Goal: Task Accomplishment & Management: Use online tool/utility

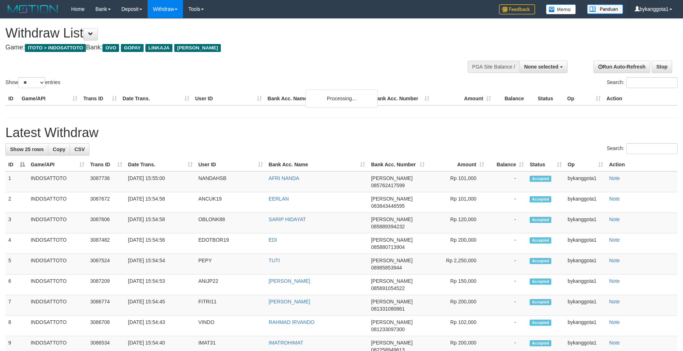
select select
select select "**"
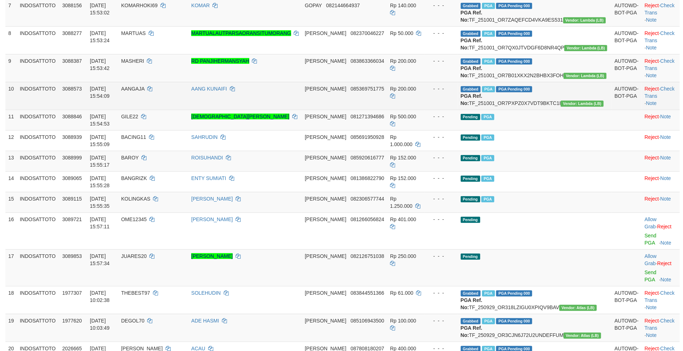
scroll to position [261, 0]
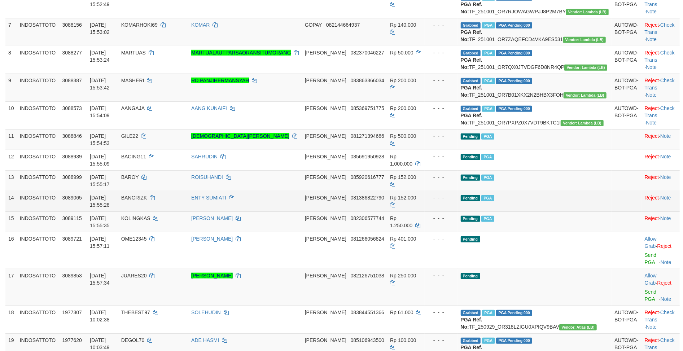
click at [612, 212] on td at bounding box center [627, 201] width 30 height 21
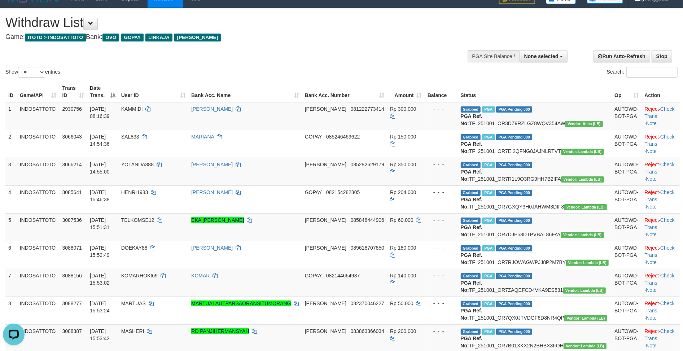
scroll to position [5, 0]
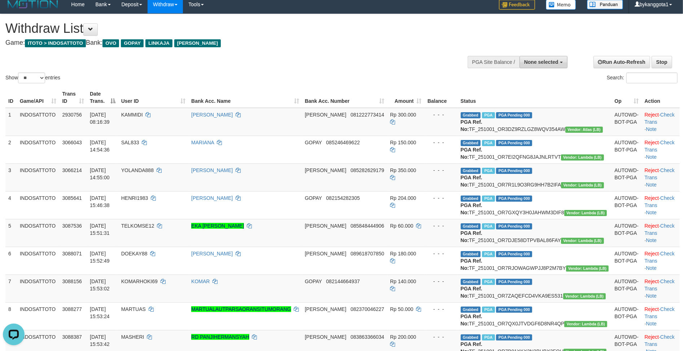
click at [552, 68] on button "None selected" at bounding box center [544, 62] width 48 height 12
click at [551, 97] on label "[ITOTO] INDOSATTOTO" at bounding box center [528, 98] width 77 height 9
select select "****"
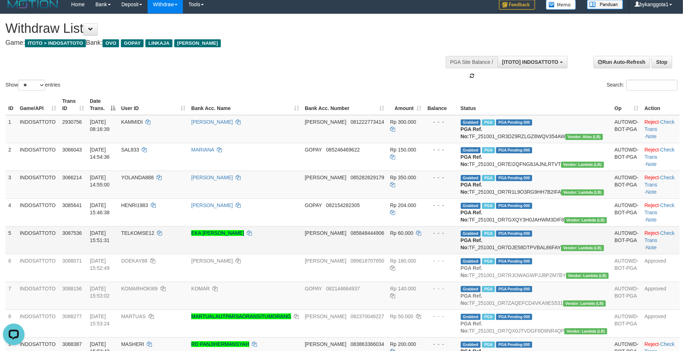
click at [458, 254] on td "- - -" at bounding box center [441, 240] width 33 height 28
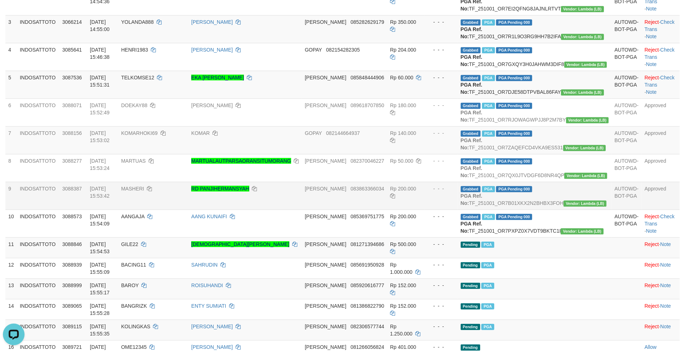
scroll to position [133, 0]
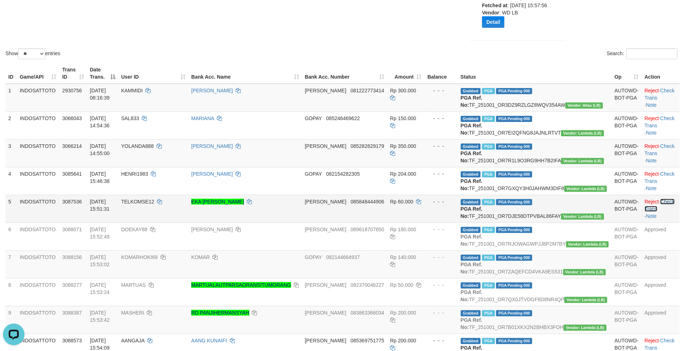
click at [650, 212] on link "Check Trans" at bounding box center [660, 205] width 30 height 13
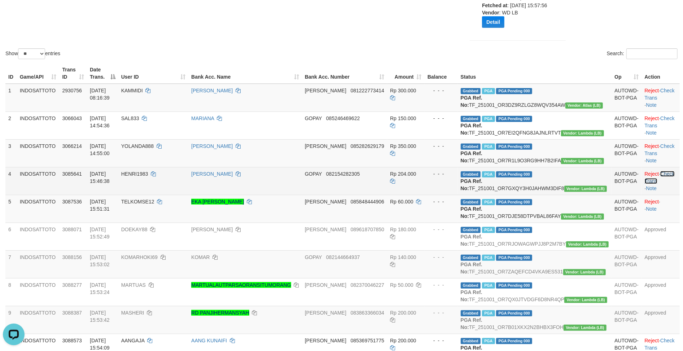
click at [653, 184] on link "Check Trans" at bounding box center [660, 177] width 30 height 13
click at [302, 195] on td "[PERSON_NAME]" at bounding box center [245, 181] width 114 height 28
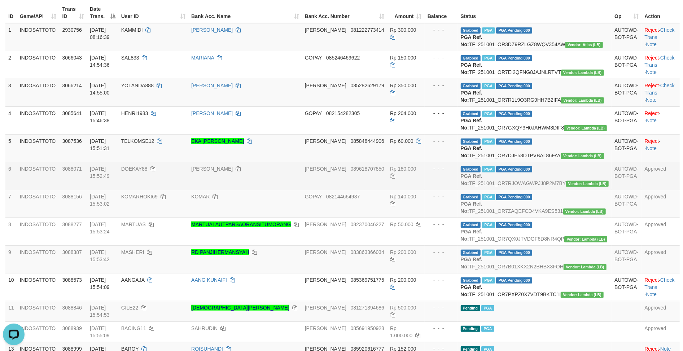
scroll to position [132, 0]
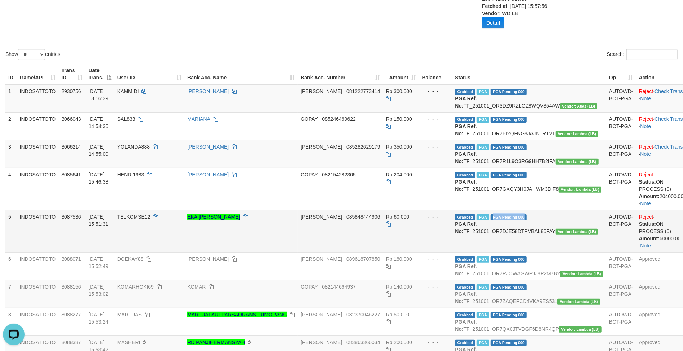
drag, startPoint x: 522, startPoint y: 237, endPoint x: 565, endPoint y: 238, distance: 43.3
click at [565, 238] on td "Grabbed PGA PGA Pending 000 PGA Ref. No: TF_251001_OR7DJE58DTPVBAL86FAY Vendor:…" at bounding box center [529, 231] width 154 height 42
copy span "PGA Pending 000"
click at [413, 252] on td "Rp 60.000" at bounding box center [401, 231] width 36 height 42
click at [544, 252] on td "Grabbed PGA PGA Pending 000 PGA Ref. No: TF_251001_OR7DJE58DTPVBAL86FAY Vendor:…" at bounding box center [529, 231] width 154 height 42
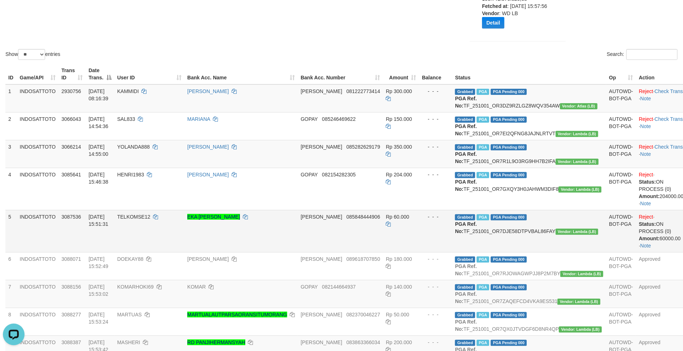
click at [544, 252] on td "Grabbed PGA PGA Pending 000 PGA Ref. No: TF_251001_OR7DJE58DTPVBAL86FAY Vendor:…" at bounding box center [529, 231] width 154 height 42
click at [537, 252] on td "Grabbed PGA PGA Pending 000 PGA Ref. No: TF_251001_OR7DJE58DTPVBAL86FAY Vendor:…" at bounding box center [529, 231] width 154 height 42
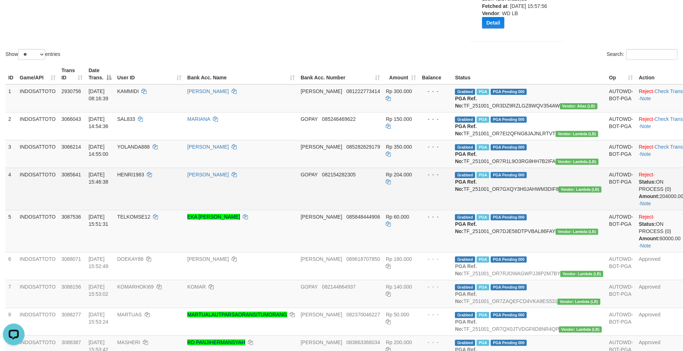
click at [544, 210] on td "Grabbed PGA PGA Pending 000 PGA Ref. No: TF_251001_OR7GXQY3H0JAHWM3DIF8 Vendor:…" at bounding box center [529, 189] width 154 height 42
copy td "TF_251001_OR7GXQY3H0JAHWM3DIF8"
click at [544, 210] on td "Grabbed PGA PGA Pending 000 PGA Ref. No: TF_251001_OR7GXQY3H0JAHWM3DIF8 Vendor:…" at bounding box center [529, 189] width 154 height 42
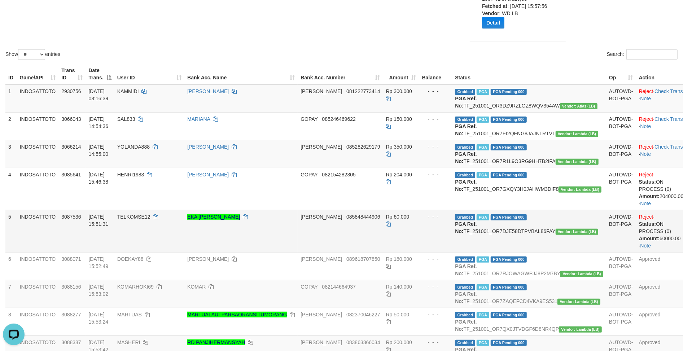
click at [584, 252] on td "Grabbed PGA PGA Pending 000 PGA Ref. No: TF_251001_OR7DJE58DTPVBAL86FAY Vendor:…" at bounding box center [529, 231] width 154 height 42
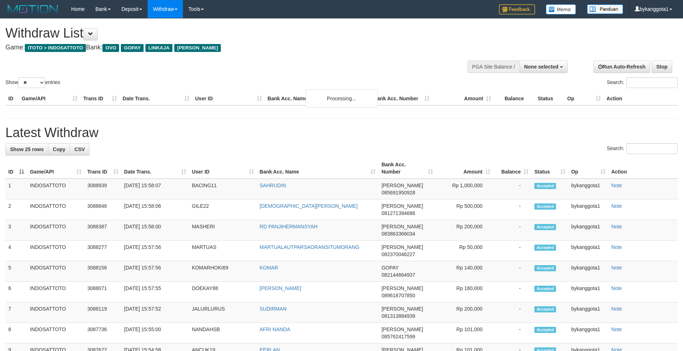
select select
select select "**"
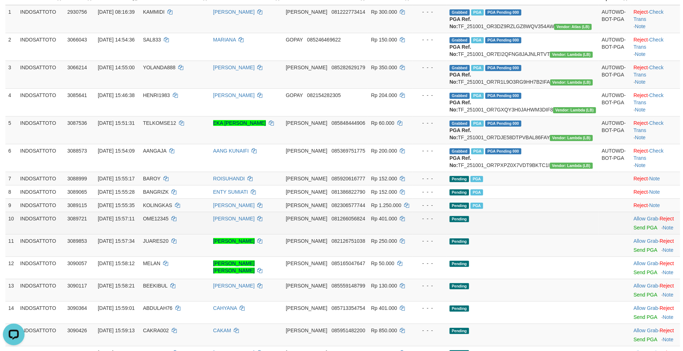
scroll to position [110, 0]
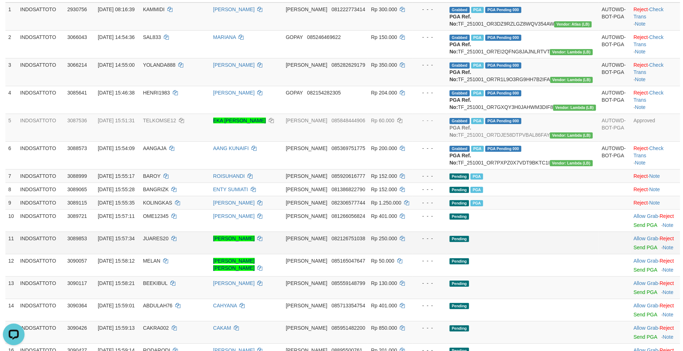
click at [557, 254] on td "Pending" at bounding box center [523, 243] width 152 height 22
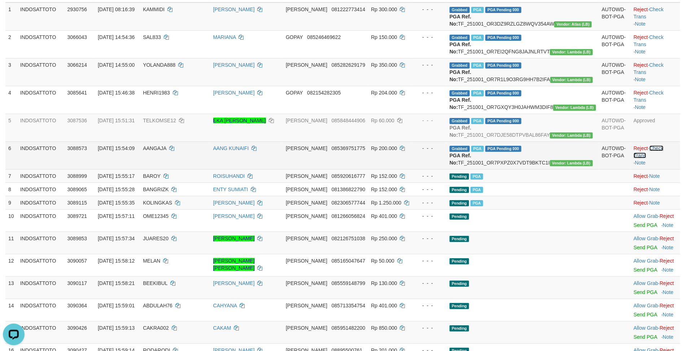
click at [655, 159] on link "Check Trans" at bounding box center [649, 152] width 30 height 13
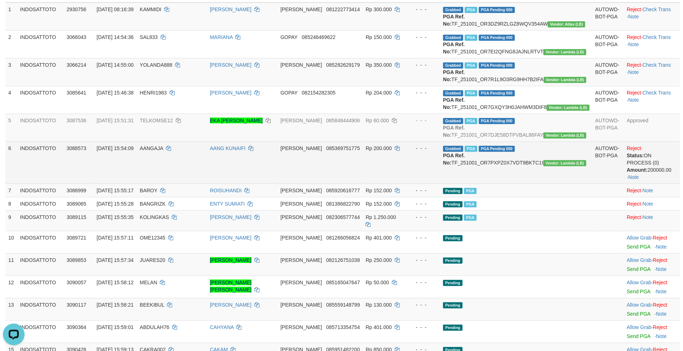
scroll to position [117, 0]
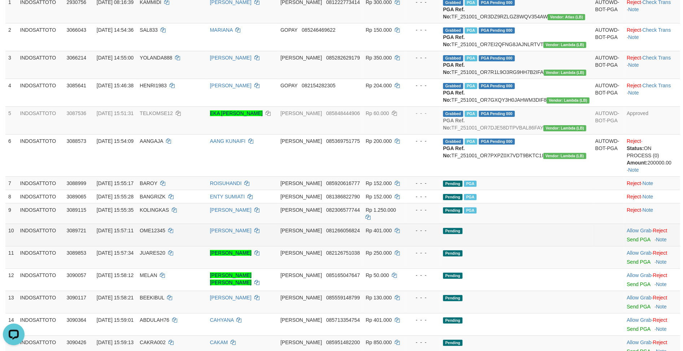
click at [563, 246] on td "Pending" at bounding box center [516, 235] width 152 height 22
click at [562, 246] on td "Pending" at bounding box center [516, 235] width 152 height 22
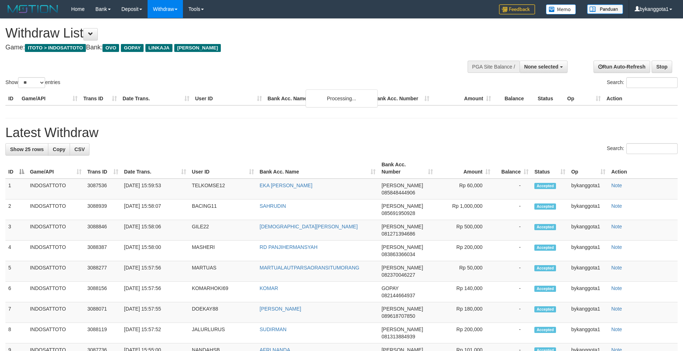
select select
select select "**"
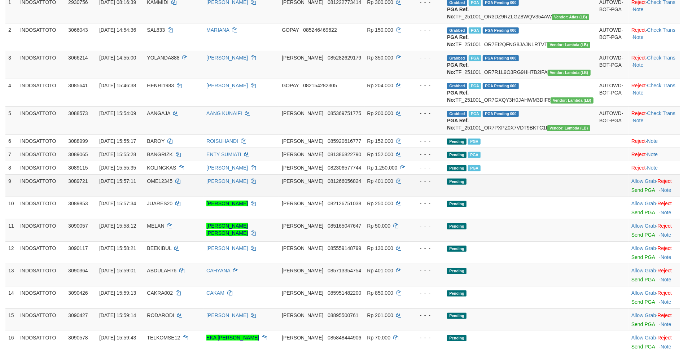
click at [597, 197] on td at bounding box center [613, 185] width 32 height 22
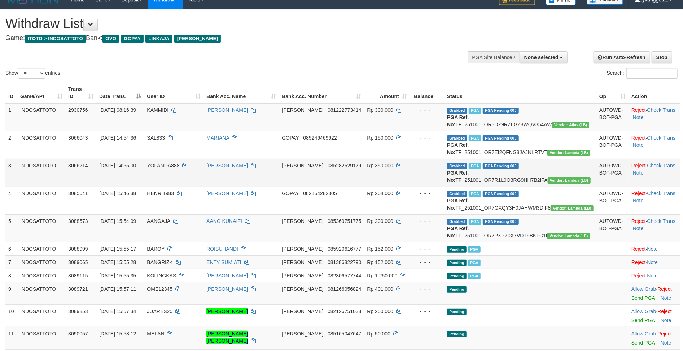
scroll to position [0, 0]
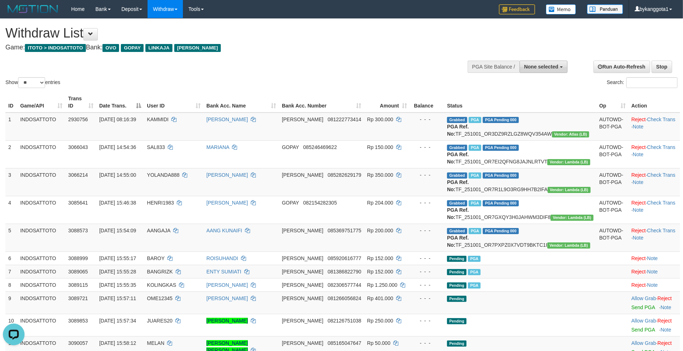
click at [553, 67] on span "None selected" at bounding box center [542, 67] width 34 height 6
click at [539, 101] on label "[ITOTO] INDOSATTOTO" at bounding box center [528, 103] width 77 height 9
select select "****"
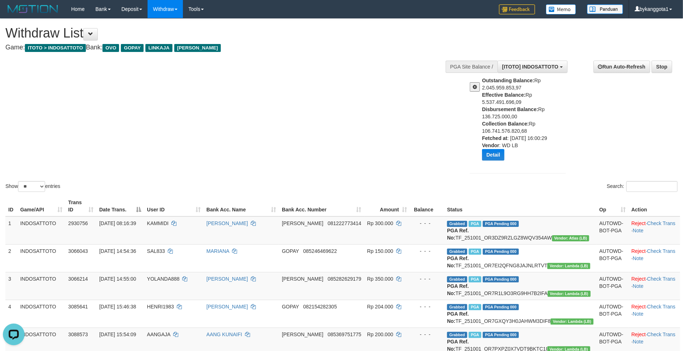
drag, startPoint x: 269, startPoint y: 53, endPoint x: 456, endPoint y: 44, distance: 186.9
click at [272, 49] on div "**********" at bounding box center [229, 37] width 448 height 36
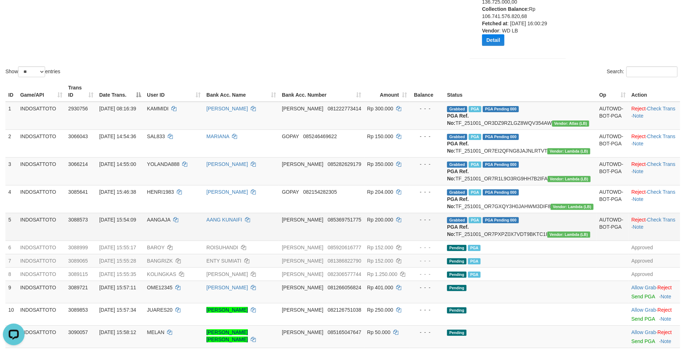
scroll to position [114, 0]
click at [559, 268] on td "Pending PGA" at bounding box center [520, 261] width 152 height 13
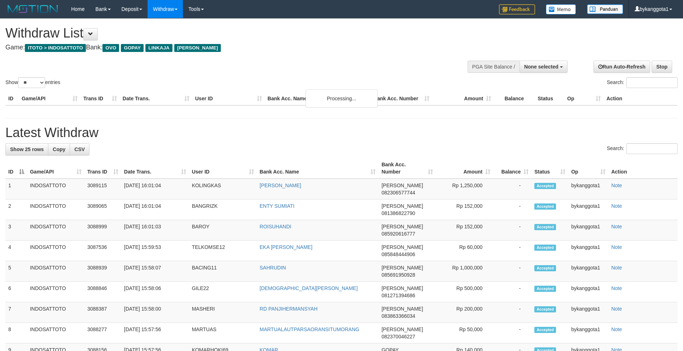
select select
select select "**"
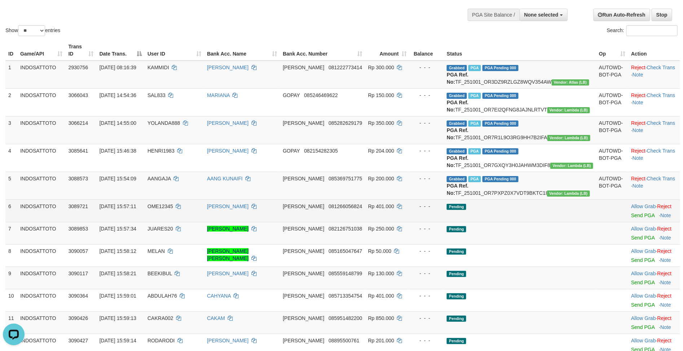
scroll to position [51, 0]
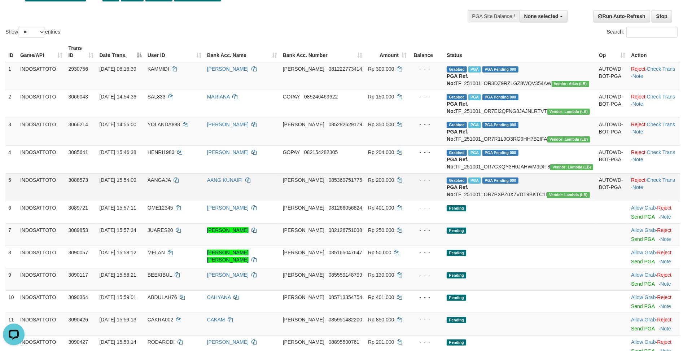
click at [570, 201] on td "Grabbed PGA PGA Pending 000 PGA Ref. No: TF_251001_OR7PXPZ0X7VDT9BKTC1I Vendor:…" at bounding box center [520, 187] width 152 height 28
click at [525, 201] on td "Grabbed PGA PGA Pending 000 PGA Ref. No: TF_251001_OR7PXPZ0X7VDT9BKTC1I Vendor:…" at bounding box center [520, 187] width 152 height 28
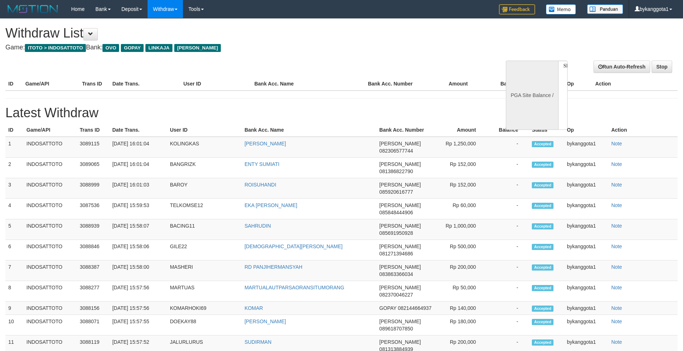
select select
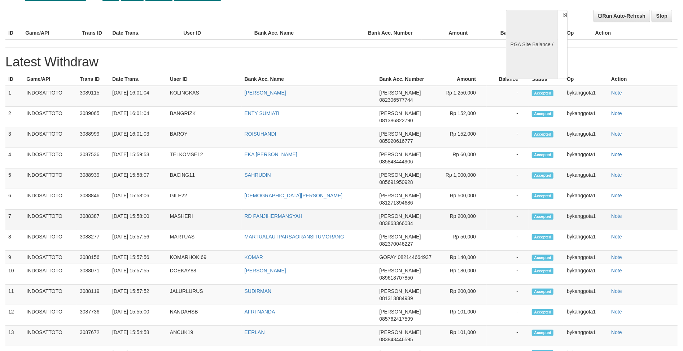
select select "**"
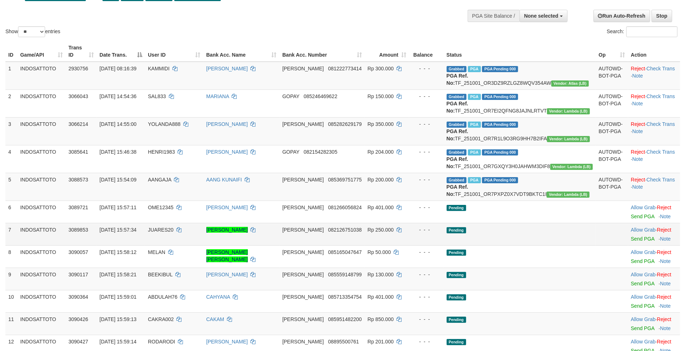
click at [569, 246] on td "Pending" at bounding box center [520, 234] width 152 height 22
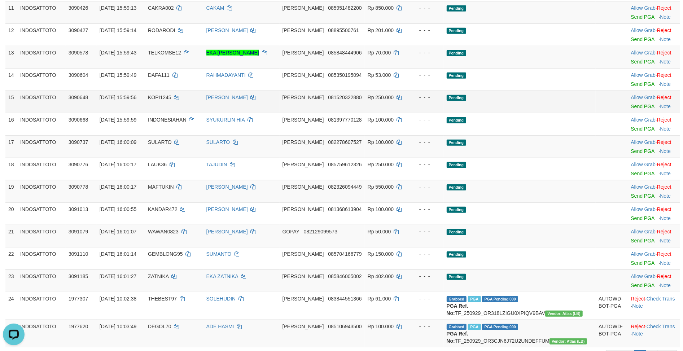
scroll to position [238, 0]
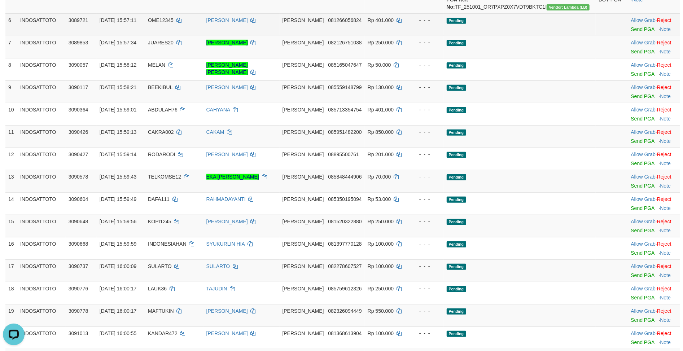
click at [630, 36] on td "Allow Grab · Reject Send PGA · Note" at bounding box center [655, 24] width 52 height 22
click at [631, 32] on link "Send PGA" at bounding box center [642, 29] width 23 height 6
click at [634, 55] on link "Send PGA" at bounding box center [642, 52] width 23 height 6
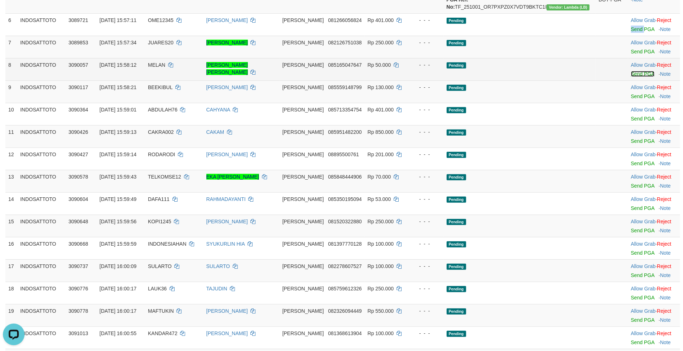
click at [633, 77] on link "Send PGA" at bounding box center [642, 74] width 23 height 6
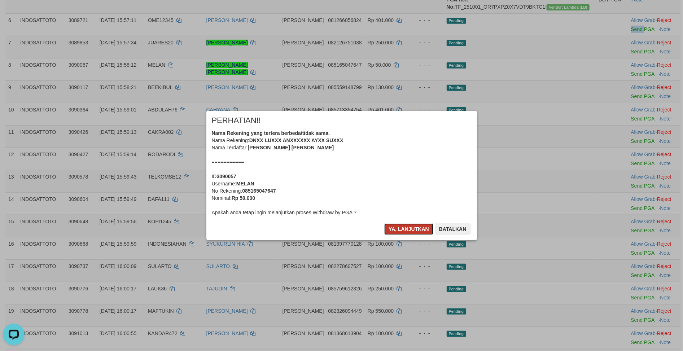
click at [406, 230] on button "Ya, lanjutkan" at bounding box center [409, 229] width 49 height 12
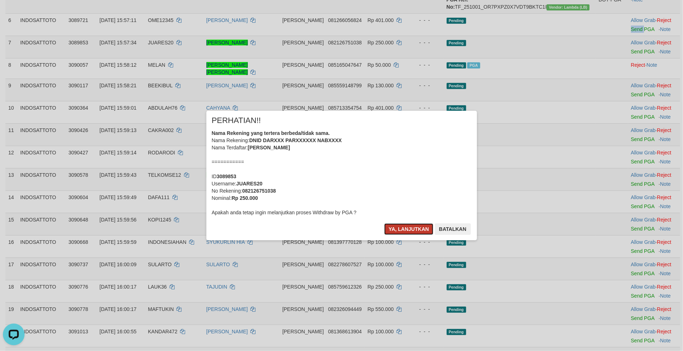
click at [401, 231] on button "Ya, lanjutkan" at bounding box center [409, 229] width 49 height 12
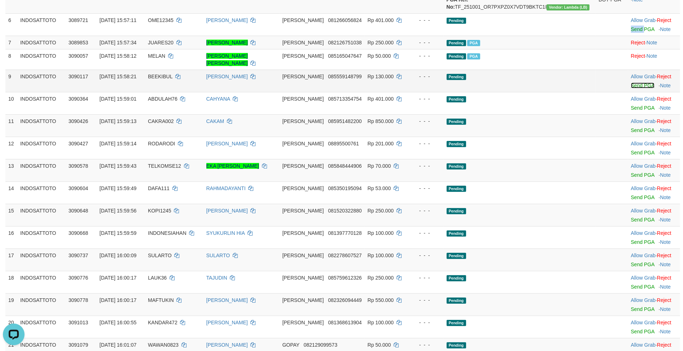
click at [631, 88] on link "Send PGA" at bounding box center [642, 86] width 23 height 6
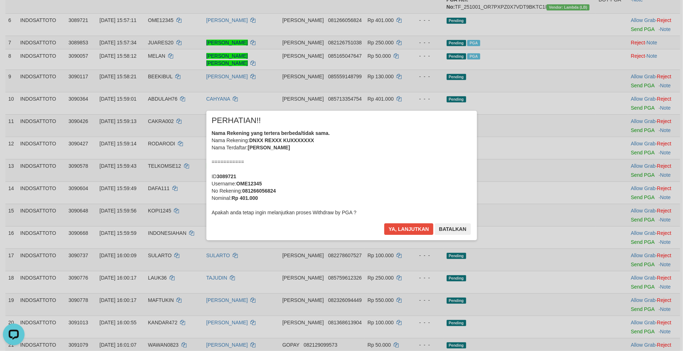
click at [633, 146] on div "× PERHATIAN!! Nama Rekening yang tertera berbeda/tidak sama. Nama Rekening: DNX…" at bounding box center [341, 175] width 683 height 158
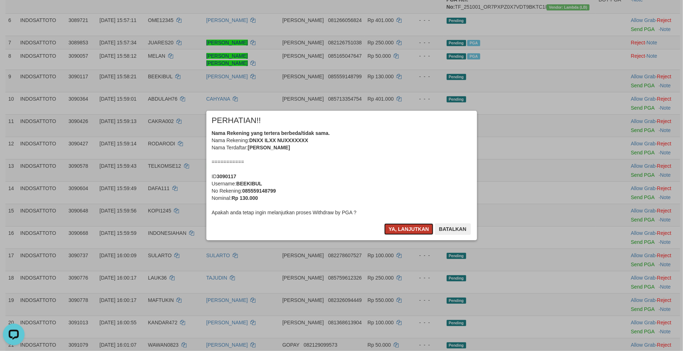
click at [402, 230] on button "Ya, lanjutkan" at bounding box center [409, 229] width 49 height 12
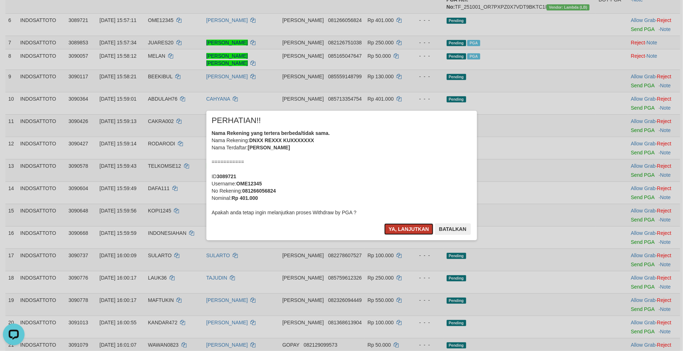
click at [401, 229] on button "Ya, lanjutkan" at bounding box center [409, 229] width 49 height 12
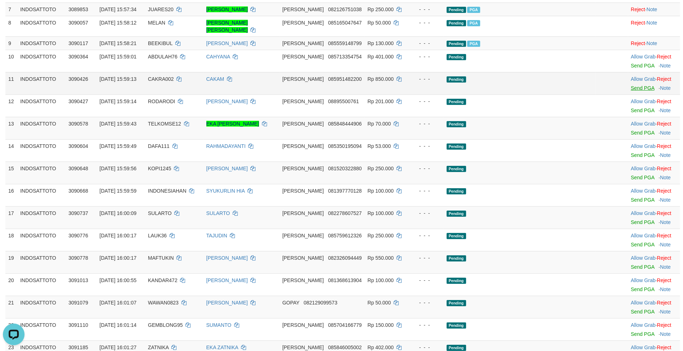
scroll to position [302, 0]
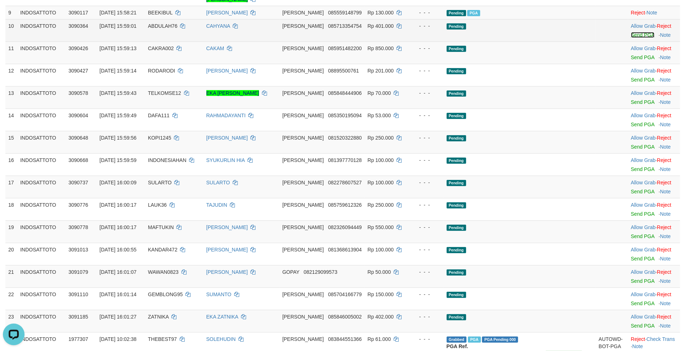
click at [631, 38] on link "Send PGA" at bounding box center [642, 35] width 23 height 6
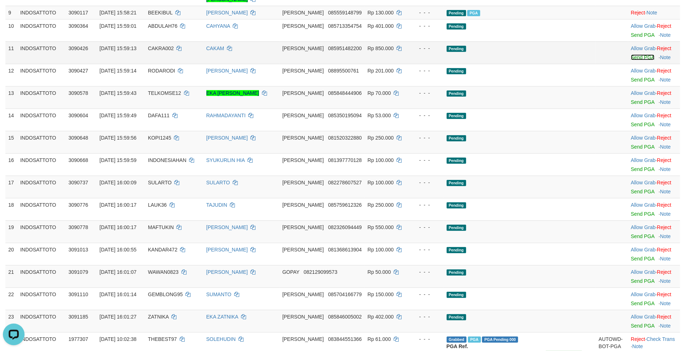
click at [634, 60] on link "Send PGA" at bounding box center [642, 58] width 23 height 6
click at [632, 83] on link "Send PGA" at bounding box center [642, 80] width 23 height 6
click at [635, 105] on link "Send PGA" at bounding box center [642, 102] width 23 height 6
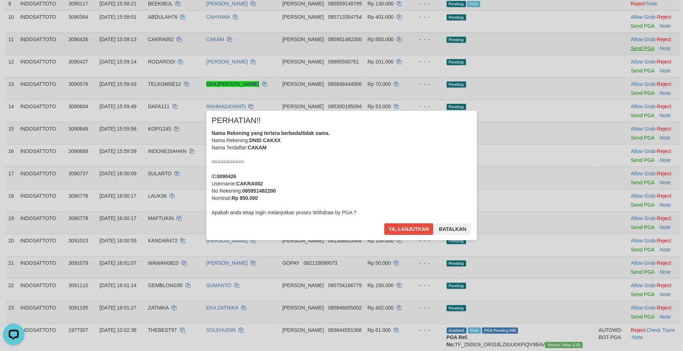
scroll to position [294, 0]
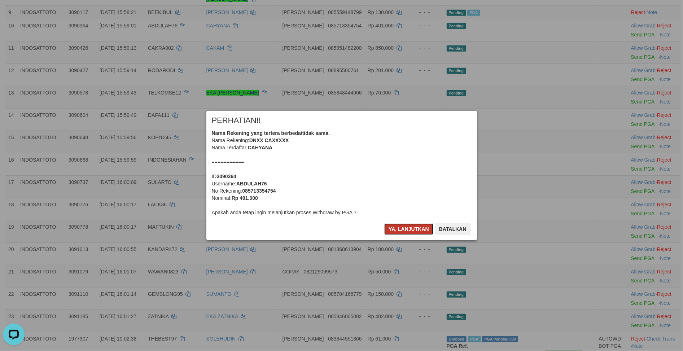
click at [407, 226] on button "Ya, lanjutkan" at bounding box center [409, 229] width 49 height 12
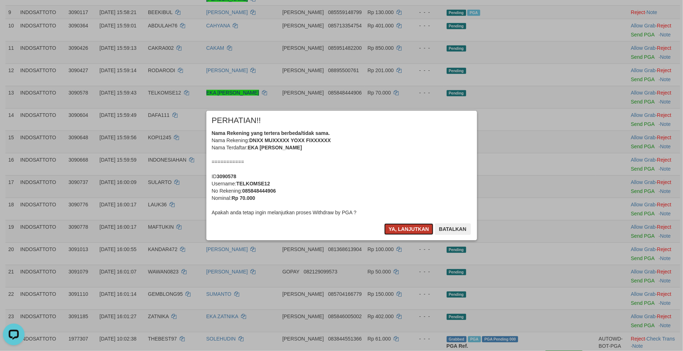
click at [408, 226] on button "Ya, lanjutkan" at bounding box center [409, 229] width 49 height 12
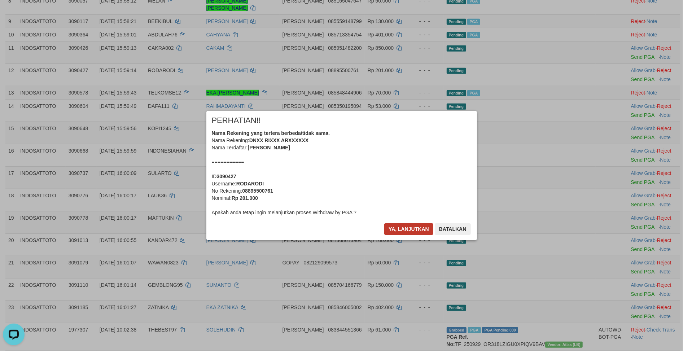
scroll to position [275, 0]
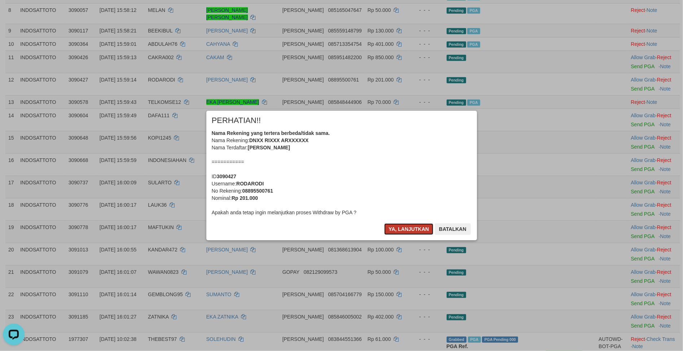
click at [411, 233] on button "Ya, lanjutkan" at bounding box center [409, 229] width 49 height 12
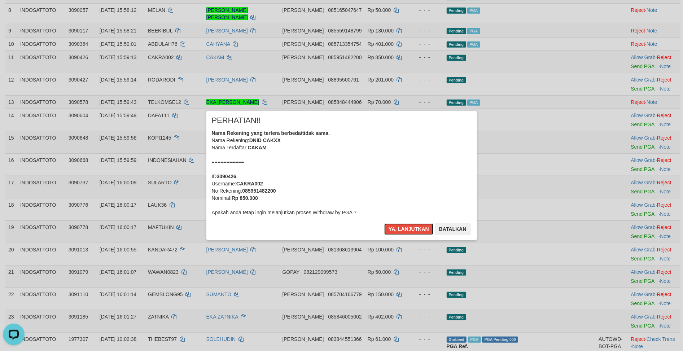
click at [411, 233] on button "Ya, lanjutkan" at bounding box center [409, 229] width 49 height 12
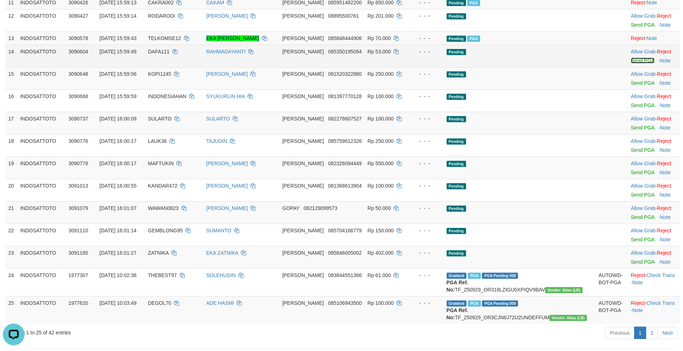
click at [631, 64] on link "Send PGA" at bounding box center [642, 61] width 23 height 6
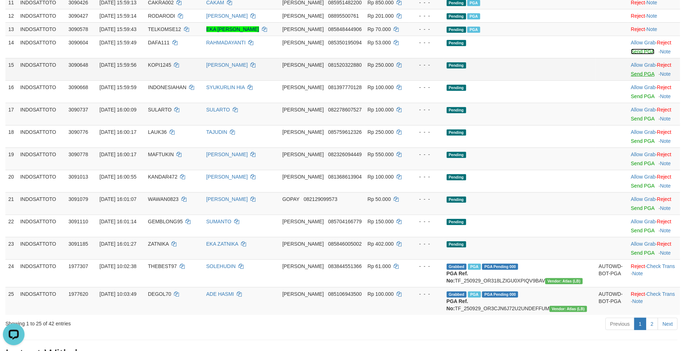
scroll to position [321, 0]
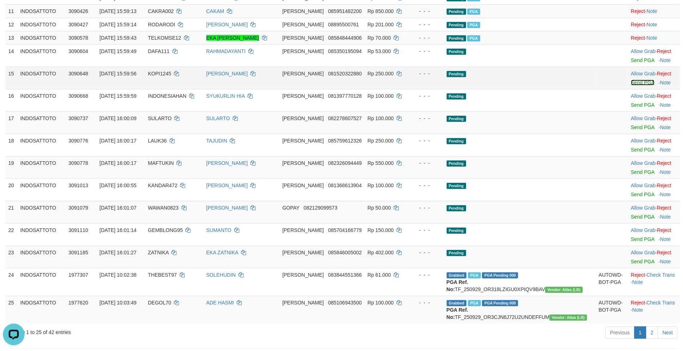
click at [631, 86] on link "Send PGA" at bounding box center [642, 83] width 23 height 6
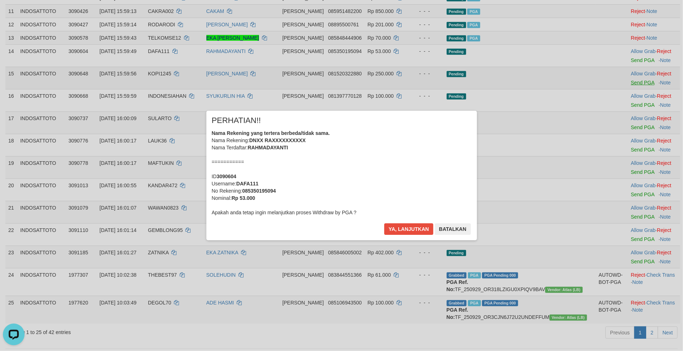
click at [630, 142] on div "× PERHATIAN!! Nama Rekening yang tertera berbeda/tidak sama. Nama Rekening: DNX…" at bounding box center [341, 175] width 683 height 158
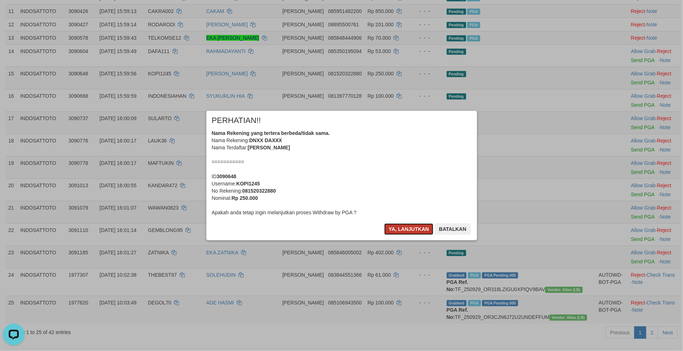
click at [406, 234] on button "Ya, lanjutkan" at bounding box center [409, 229] width 49 height 12
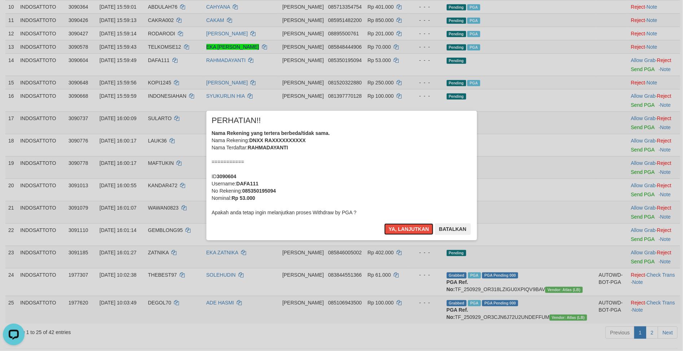
drag, startPoint x: 406, startPoint y: 234, endPoint x: 410, endPoint y: 234, distance: 4.3
click at [406, 234] on button "Ya, lanjutkan" at bounding box center [409, 229] width 49 height 12
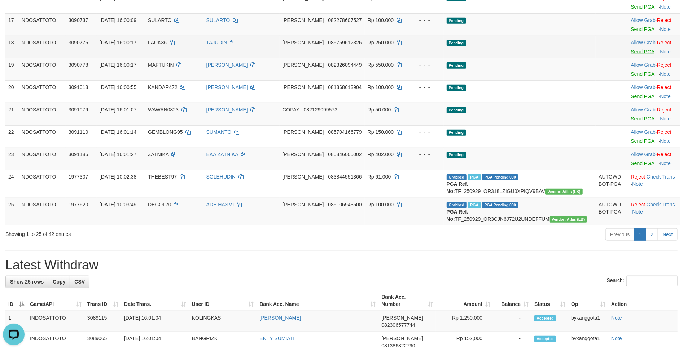
scroll to position [402, 0]
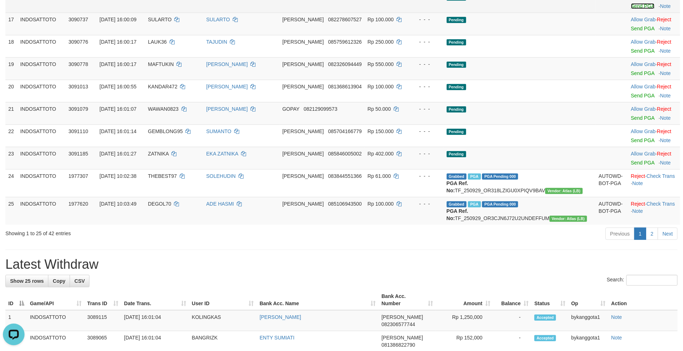
click at [631, 9] on link "Send PGA" at bounding box center [642, 6] width 23 height 6
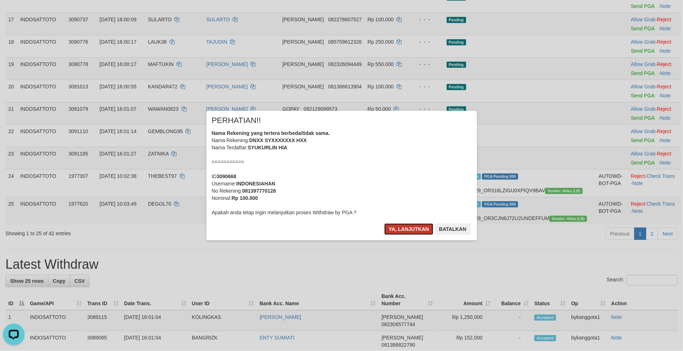
click at [406, 224] on button "Ya, lanjutkan" at bounding box center [409, 229] width 49 height 12
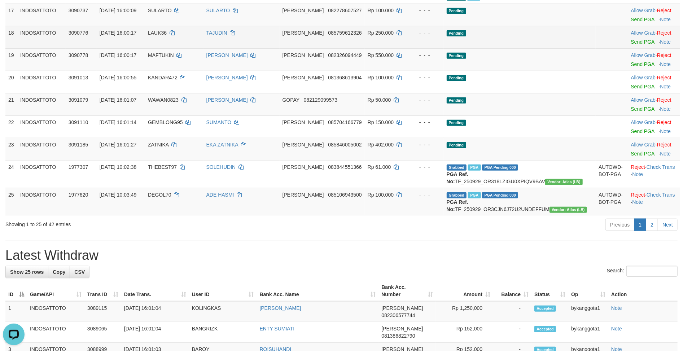
scroll to position [393, 0]
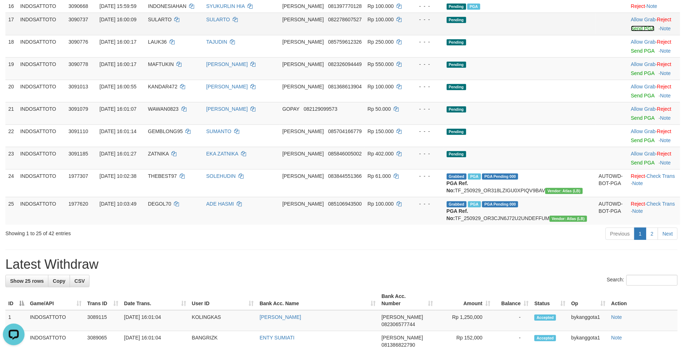
click at [631, 31] on link "Send PGA" at bounding box center [642, 29] width 23 height 6
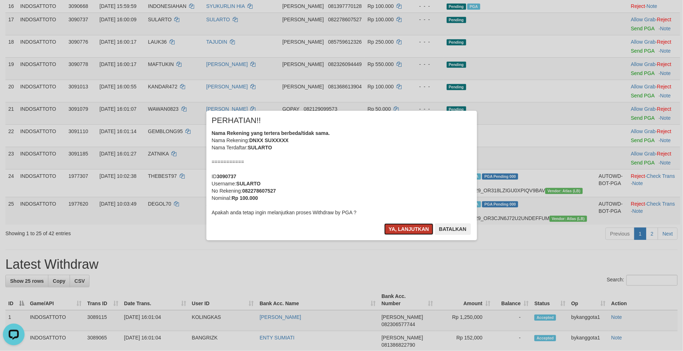
click at [405, 226] on button "Ya, lanjutkan" at bounding box center [409, 229] width 49 height 12
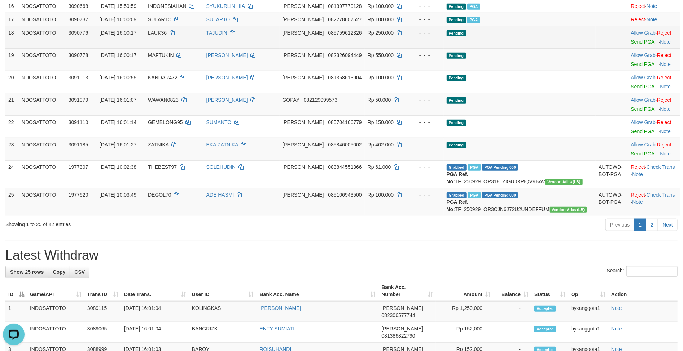
scroll to position [385, 0]
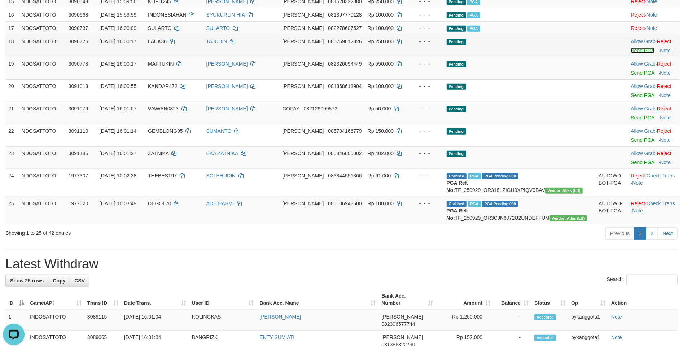
click at [631, 53] on link "Send PGA" at bounding box center [642, 51] width 23 height 6
click at [636, 76] on link "Send PGA" at bounding box center [642, 73] width 23 height 6
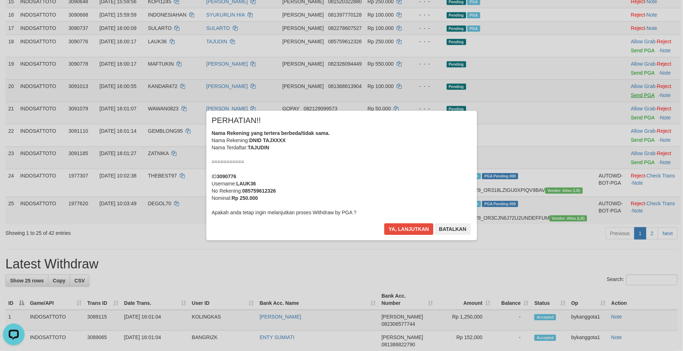
click at [638, 132] on div "× PERHATIAN!! Nama Rekening yang tertera berbeda/tidak sama. Nama Rekening: DNI…" at bounding box center [341, 175] width 683 height 158
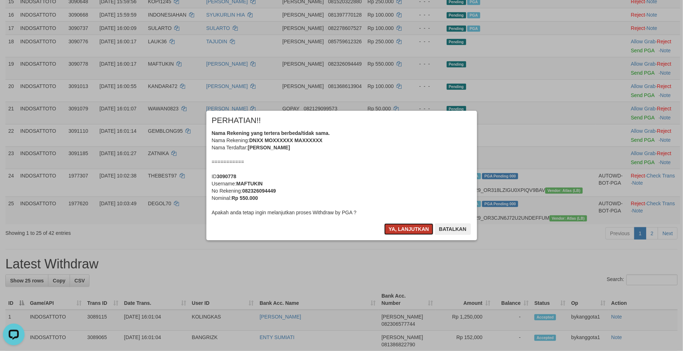
click at [414, 224] on button "Ya, lanjutkan" at bounding box center [409, 229] width 49 height 12
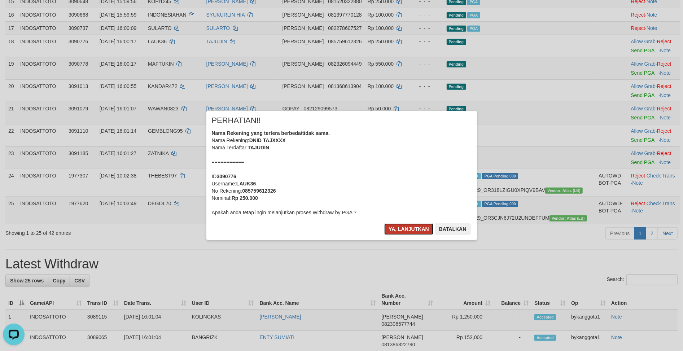
click at [410, 227] on button "Ya, lanjutkan" at bounding box center [409, 229] width 49 height 12
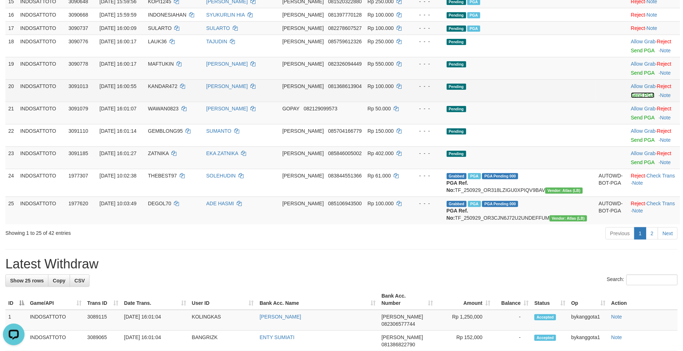
click at [631, 98] on link "Send PGA" at bounding box center [642, 95] width 23 height 6
click at [635, 121] on link "Send PGA" at bounding box center [642, 118] width 23 height 6
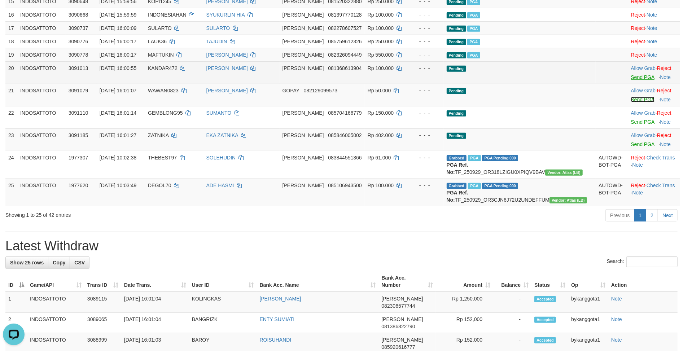
scroll to position [366, 0]
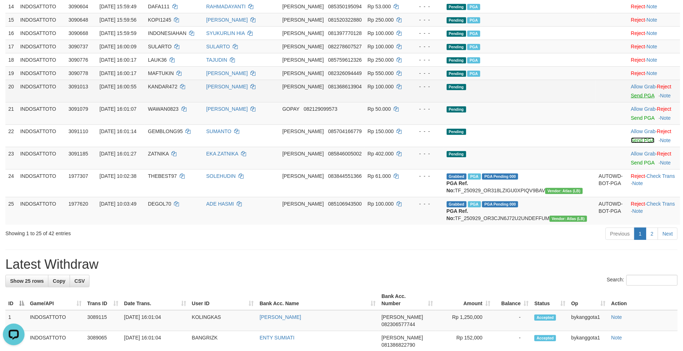
click at [631, 143] on link "Send PGA" at bounding box center [642, 141] width 23 height 6
click at [631, 166] on link "Send PGA" at bounding box center [642, 163] width 23 height 6
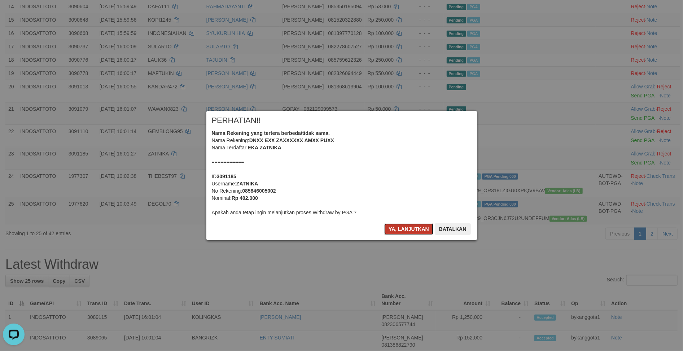
click at [403, 233] on button "Ya, lanjutkan" at bounding box center [409, 229] width 49 height 12
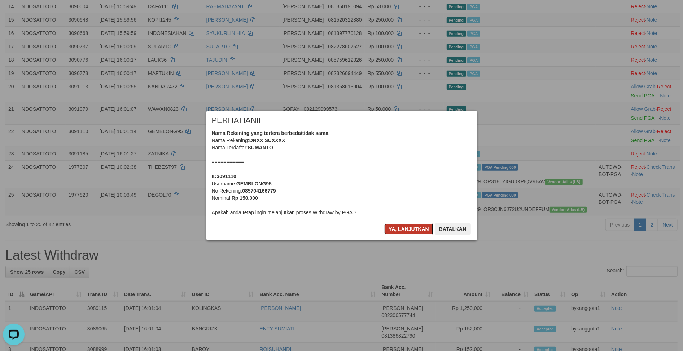
click at [406, 231] on button "Ya, lanjutkan" at bounding box center [409, 229] width 49 height 12
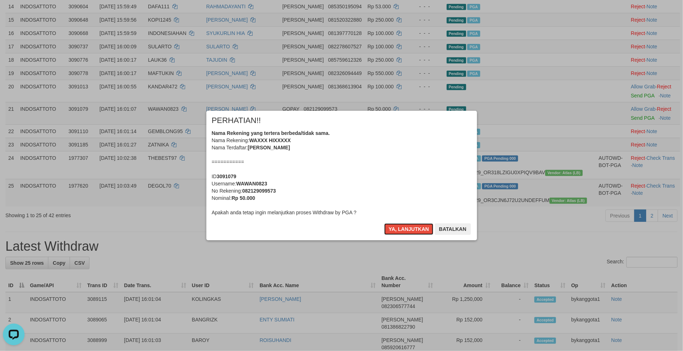
scroll to position [357, 0]
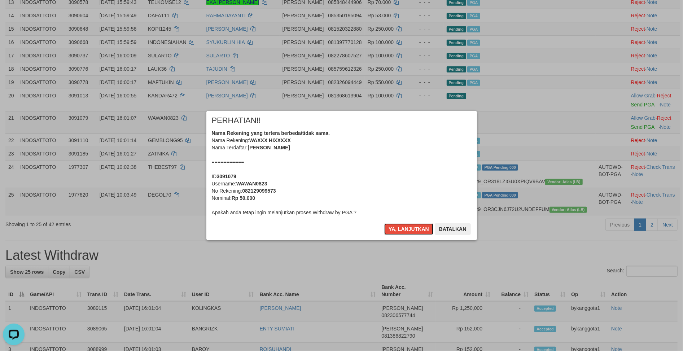
click at [406, 231] on button "Ya, lanjutkan" at bounding box center [409, 229] width 49 height 12
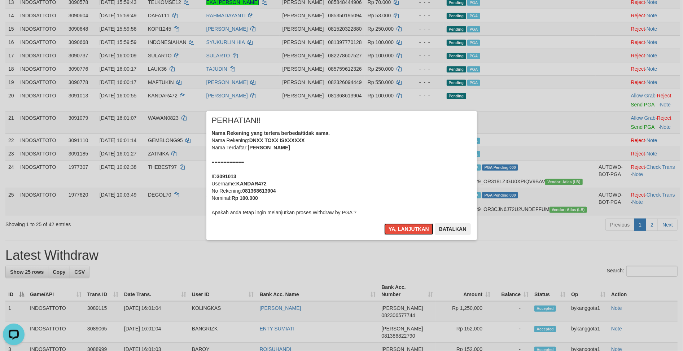
click at [406, 231] on button "Ya, lanjutkan" at bounding box center [409, 229] width 49 height 12
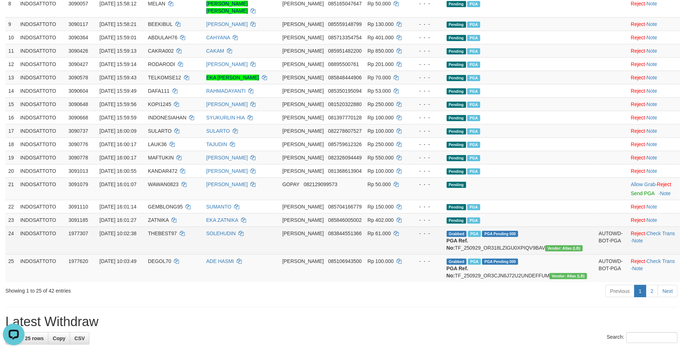
scroll to position [284, 0]
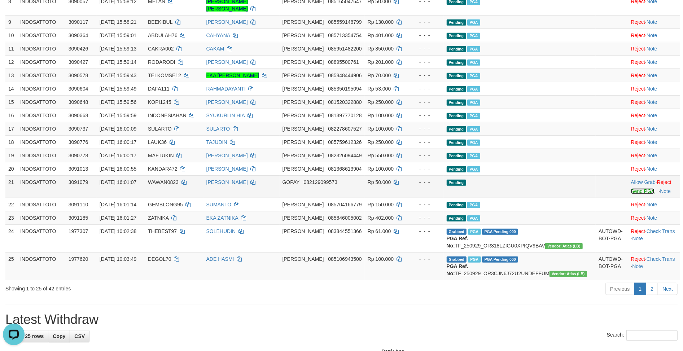
click at [631, 194] on link "Send PGA" at bounding box center [642, 191] width 23 height 6
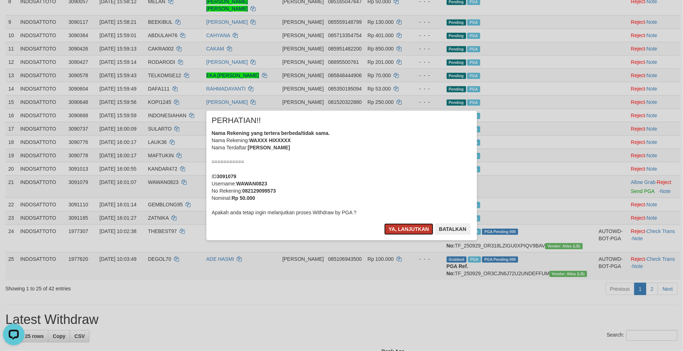
click at [401, 225] on button "Ya, lanjutkan" at bounding box center [409, 229] width 49 height 12
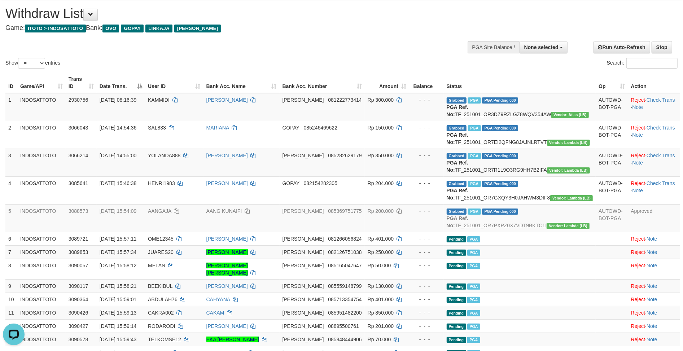
scroll to position [0, 0]
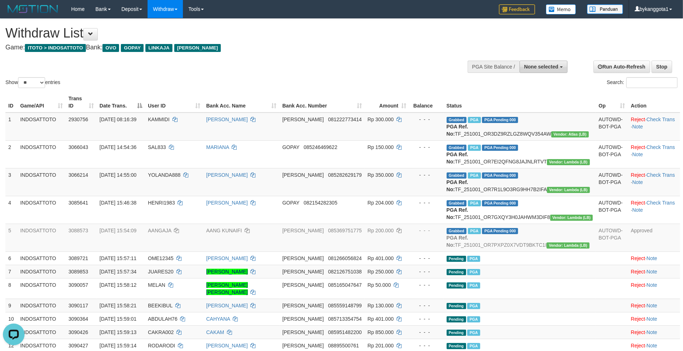
click at [528, 67] on span "None selected" at bounding box center [542, 67] width 34 height 6
click at [534, 101] on label "[ITOTO] INDOSATTOTO" at bounding box center [528, 103] width 77 height 9
select select "****"
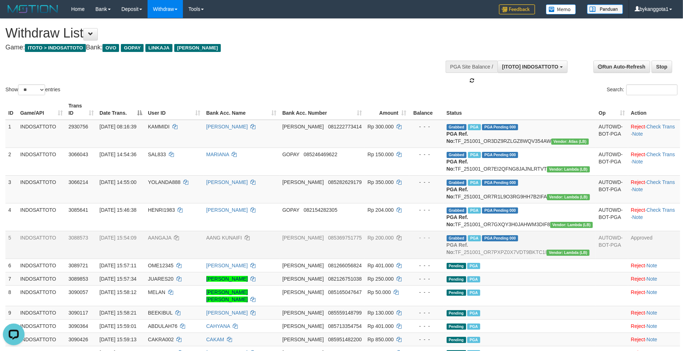
click at [564, 256] on td "Grabbed PGA PGA Pending 000 PGA Ref. No: TF_251001_OR7PXPZ0X7VDT9BKTC1I Vendor:…" at bounding box center [520, 245] width 152 height 28
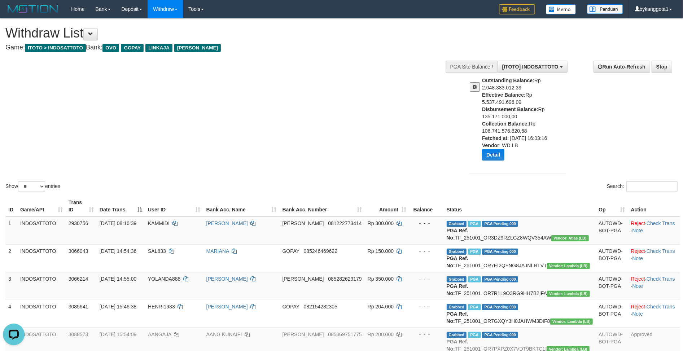
click at [628, 161] on div "**********" at bounding box center [571, 118] width 224 height 126
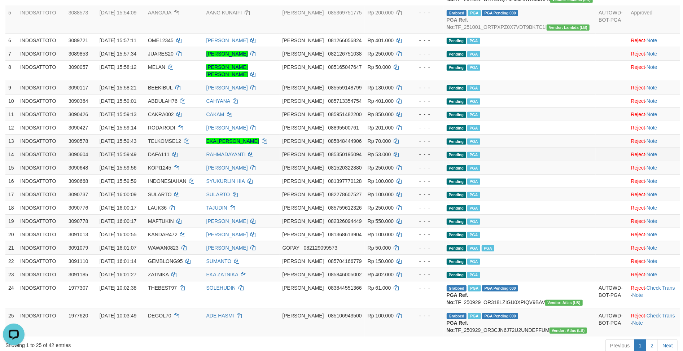
scroll to position [321, 0]
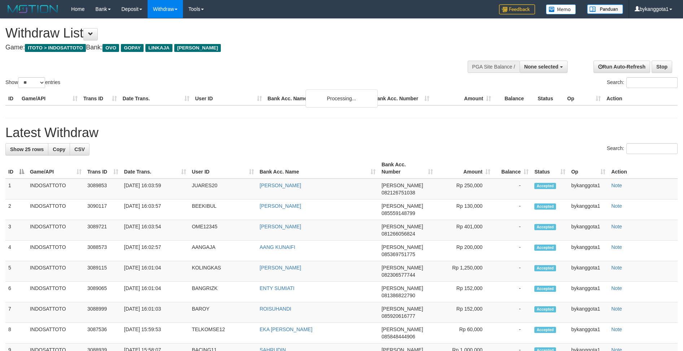
select select
select select "**"
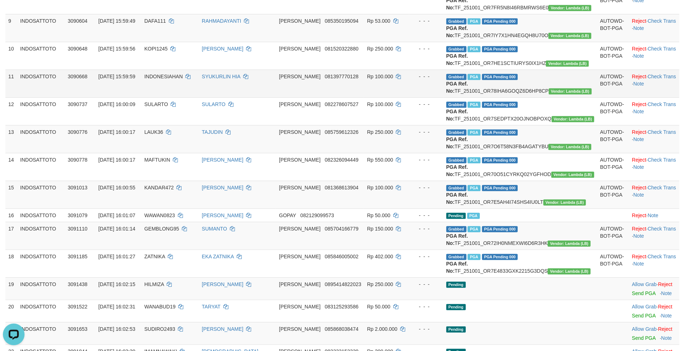
drag, startPoint x: 566, startPoint y: 152, endPoint x: 594, endPoint y: 152, distance: 27.8
click at [566, 97] on td "Grabbed PGA PGA Pending 000 PGA Ref. No: TF_251001_OR78IHA6GOQZ6D6HP8CP Vendor:…" at bounding box center [521, 84] width 154 height 28
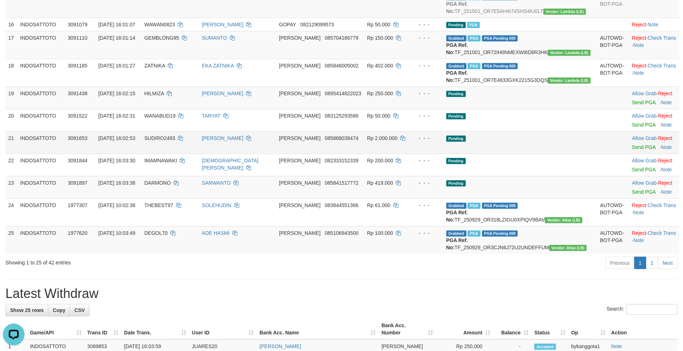
click at [551, 154] on td "Pending" at bounding box center [521, 142] width 154 height 22
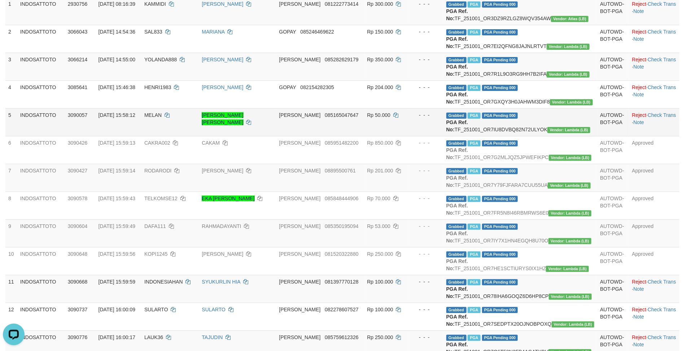
scroll to position [129, 0]
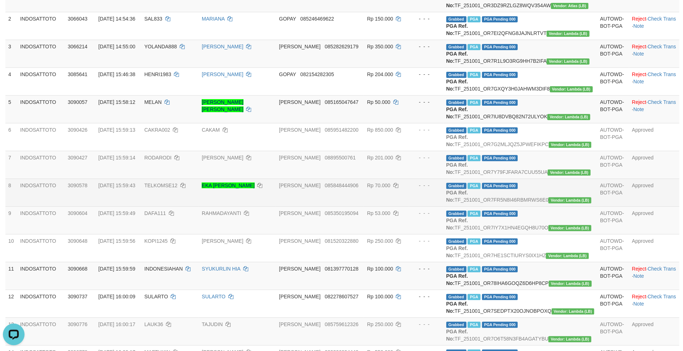
click at [575, 207] on td "Grabbed PGA PGA Pending 000 PGA Ref. No: TF_251001_OR7FR5N8I46RBMRWS6E0 Vendor:…" at bounding box center [521, 193] width 154 height 28
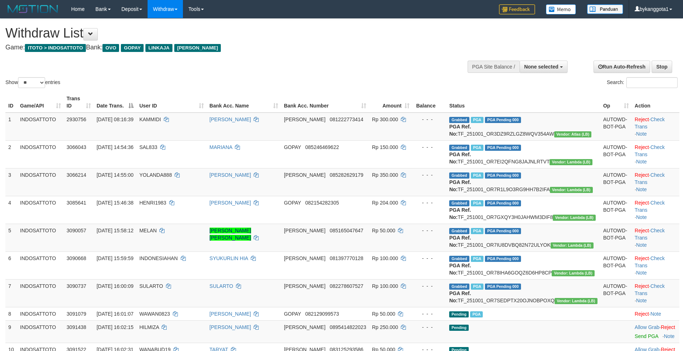
select select
select select "**"
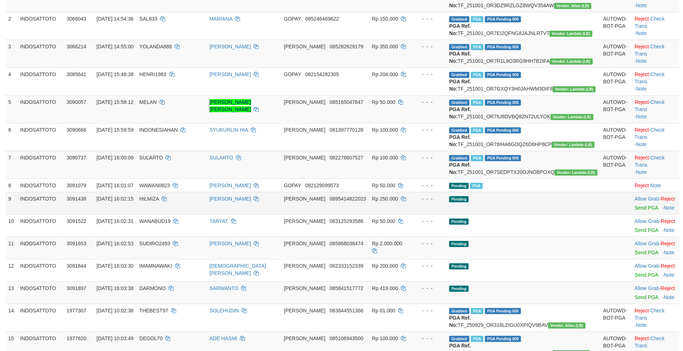
drag, startPoint x: 564, startPoint y: 247, endPoint x: 560, endPoint y: 249, distance: 4.8
click at [564, 214] on td "Pending" at bounding box center [524, 203] width 154 height 22
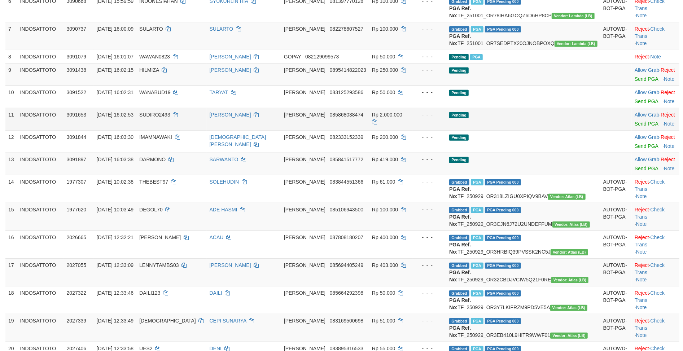
scroll to position [257, 0]
click at [635, 82] on link "Send PGA" at bounding box center [646, 80] width 23 height 6
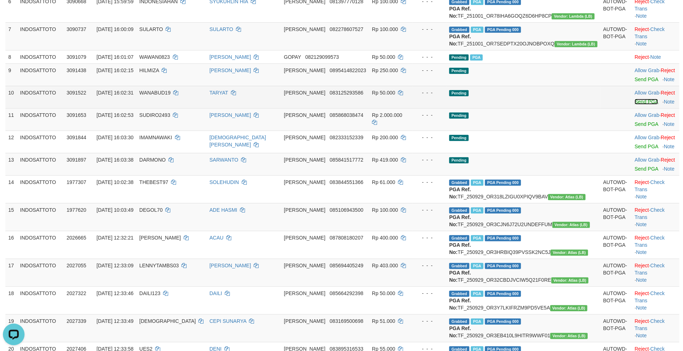
scroll to position [0, 0]
click at [635, 105] on link "Send PGA" at bounding box center [646, 102] width 23 height 6
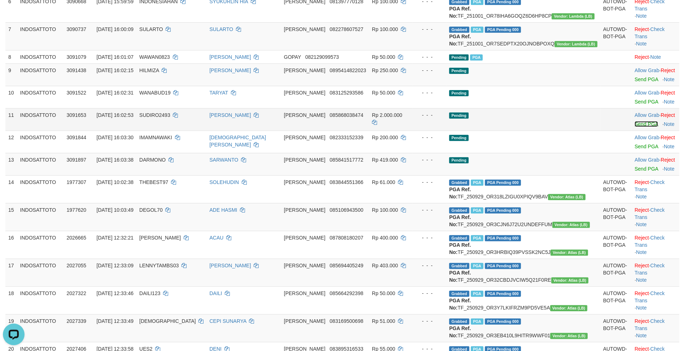
click at [635, 127] on link "Send PGA" at bounding box center [646, 124] width 23 height 6
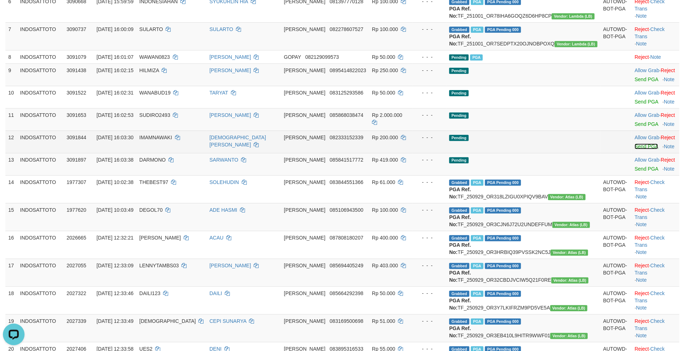
click at [635, 149] on link "Send PGA" at bounding box center [646, 147] width 23 height 6
click at [635, 172] on link "Send PGA" at bounding box center [646, 169] width 23 height 6
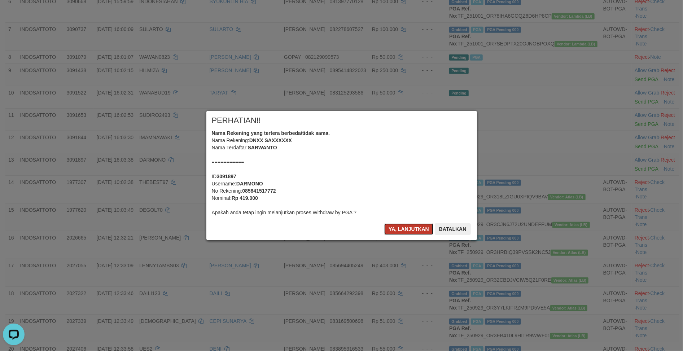
click at [399, 225] on button "Ya, lanjutkan" at bounding box center [409, 229] width 49 height 12
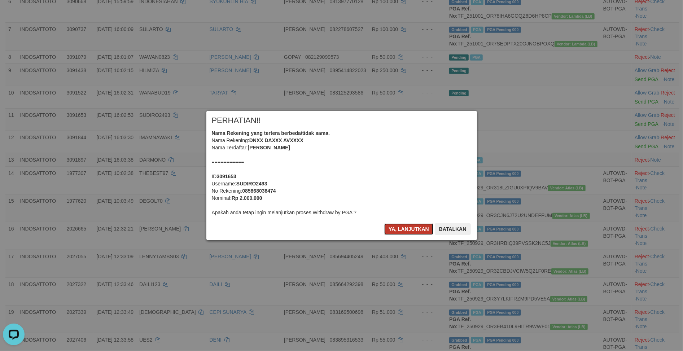
click at [399, 227] on button "Ya, lanjutkan" at bounding box center [409, 229] width 49 height 12
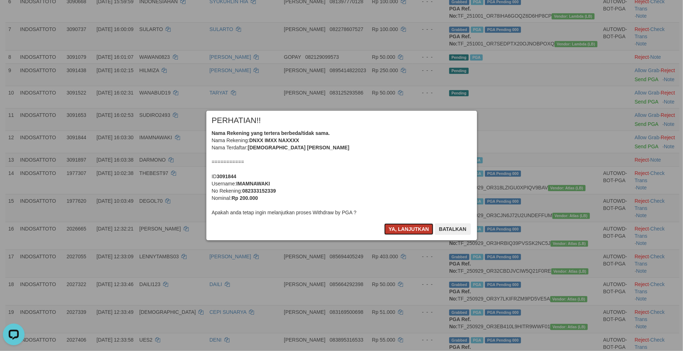
click at [399, 229] on button "Ya, lanjutkan" at bounding box center [409, 229] width 49 height 12
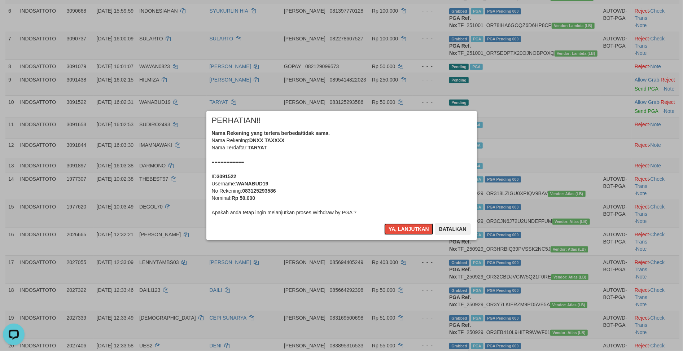
scroll to position [239, 0]
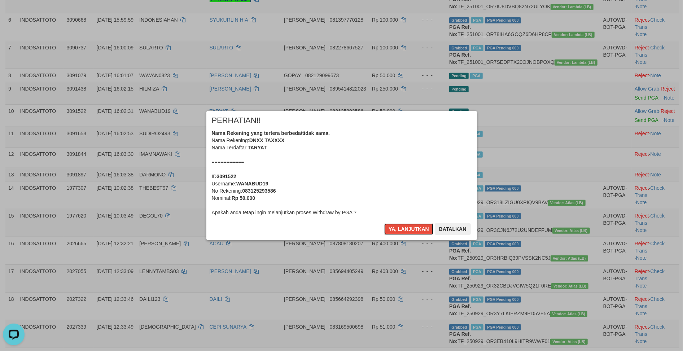
click at [399, 229] on button "Ya, lanjutkan" at bounding box center [409, 229] width 49 height 12
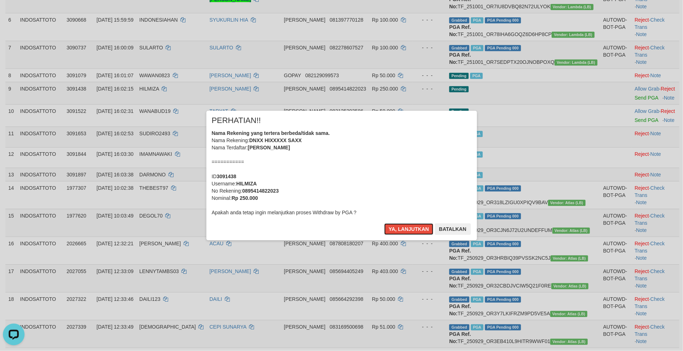
click at [400, 229] on button "Ya, lanjutkan" at bounding box center [409, 229] width 49 height 12
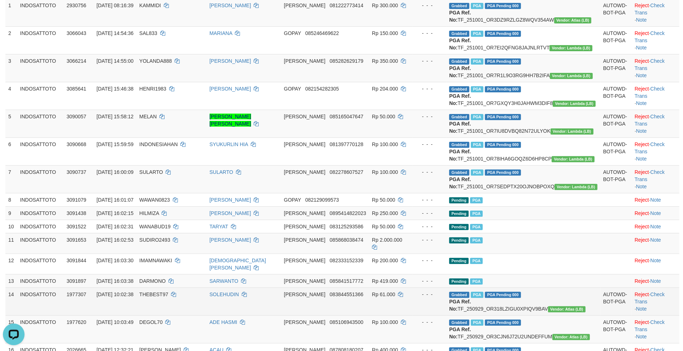
scroll to position [104, 0]
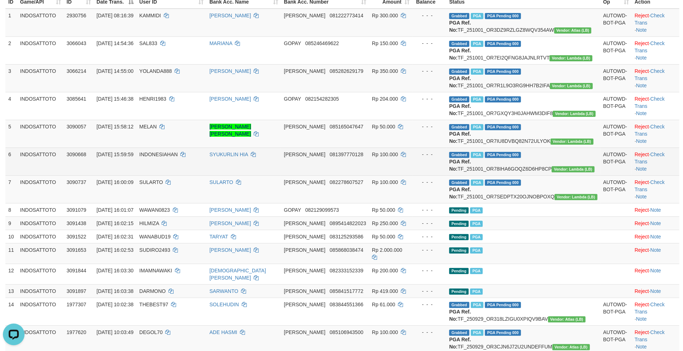
click at [281, 175] on td "SYUKURLIN HIA" at bounding box center [244, 162] width 74 height 28
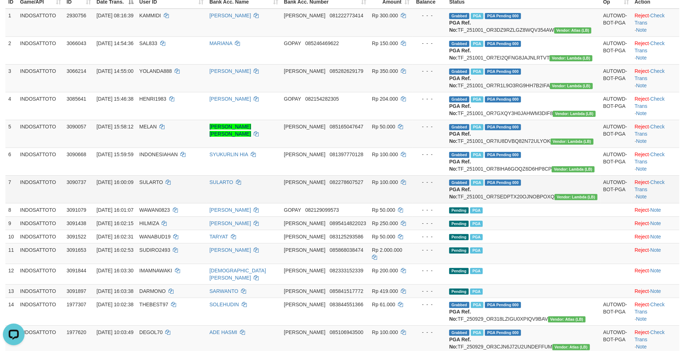
click at [601, 203] on td "AUTOWD-BOT-PGA" at bounding box center [616, 189] width 31 height 28
click at [555, 217] on td "Pending PGA" at bounding box center [524, 209] width 154 height 13
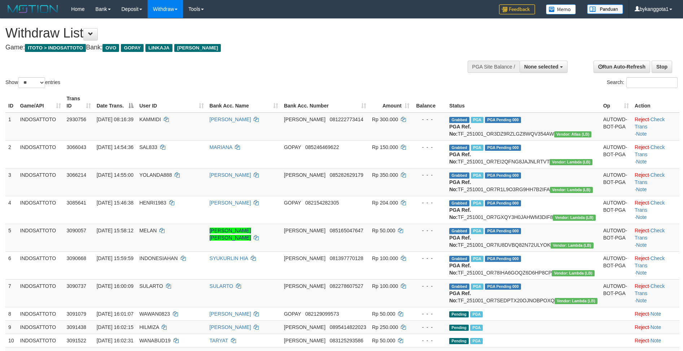
select select
select select "**"
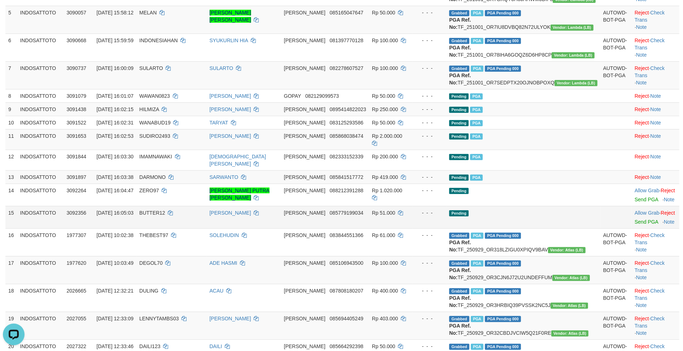
click at [447, 229] on td "- - -" at bounding box center [430, 217] width 34 height 22
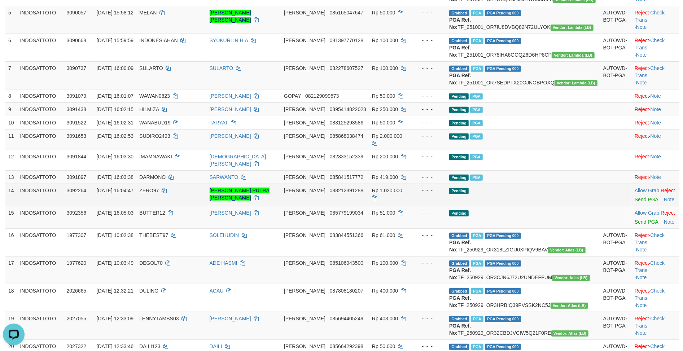
click at [563, 206] on td "Pending" at bounding box center [524, 195] width 154 height 22
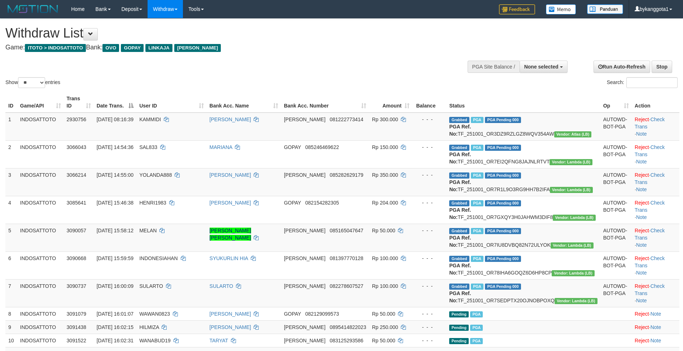
select select
select select "**"
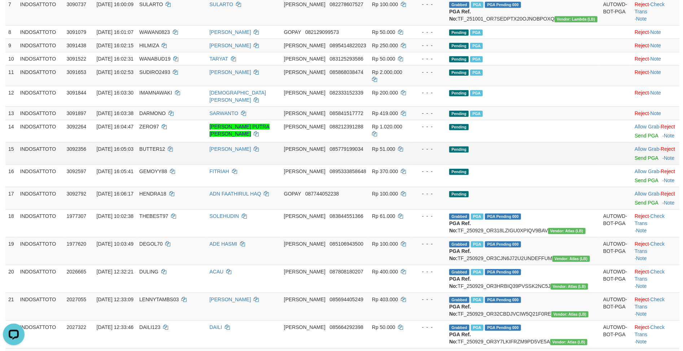
click at [529, 165] on td "Pending" at bounding box center [524, 153] width 154 height 22
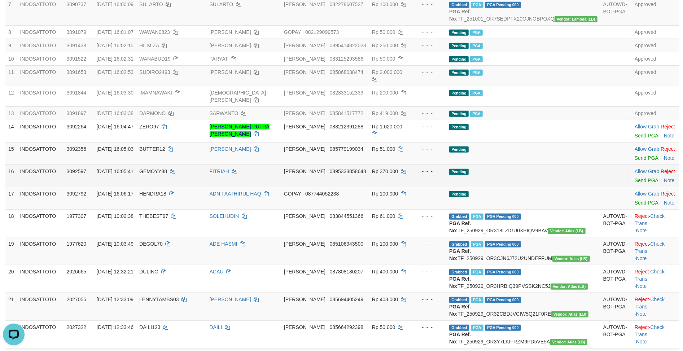
drag, startPoint x: 291, startPoint y: 214, endPoint x: 308, endPoint y: 208, distance: 18.3
click at [281, 187] on td "FITRIAH" at bounding box center [244, 176] width 74 height 22
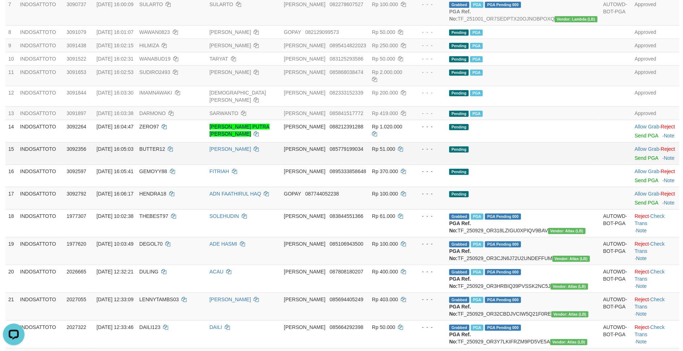
click at [369, 165] on td "DANA 085779199034" at bounding box center [325, 153] width 88 height 22
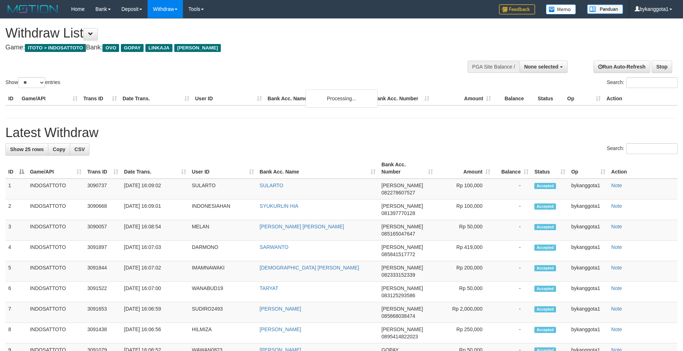
select select
select select "**"
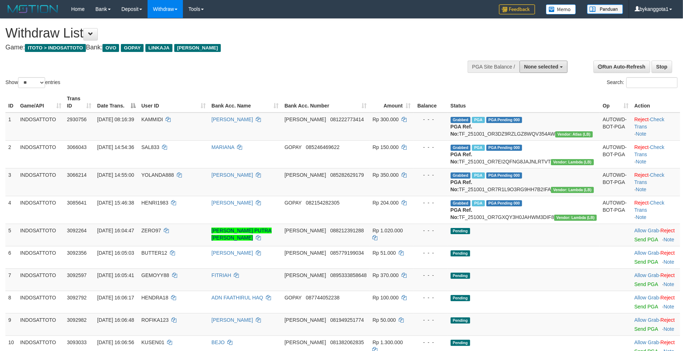
drag, startPoint x: 557, startPoint y: 65, endPoint x: 550, endPoint y: 95, distance: 30.8
click at [557, 65] on span "None selected" at bounding box center [542, 67] width 34 height 6
click at [540, 105] on label "[ITOTO] INDOSATTOTO" at bounding box center [528, 103] width 77 height 9
select select "****"
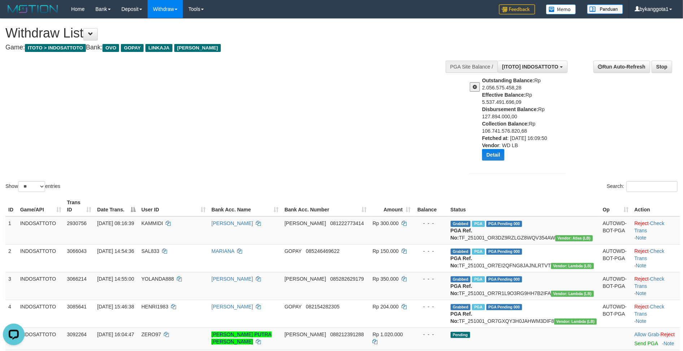
click at [201, 95] on div "Show ** ** ** *** entries Search:" at bounding box center [341, 106] width 683 height 175
click at [521, 107] on b "Disbursement Balance:" at bounding box center [510, 110] width 56 height 6
copy div "Disbursement Balance: Rp 127.894.000,00"
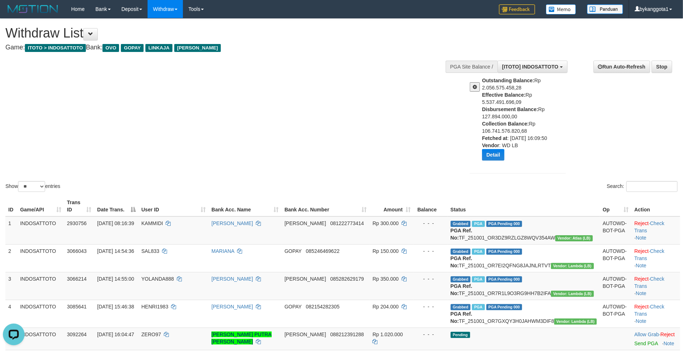
click at [257, 74] on div "Show ** ** ** *** entries Search:" at bounding box center [341, 106] width 683 height 175
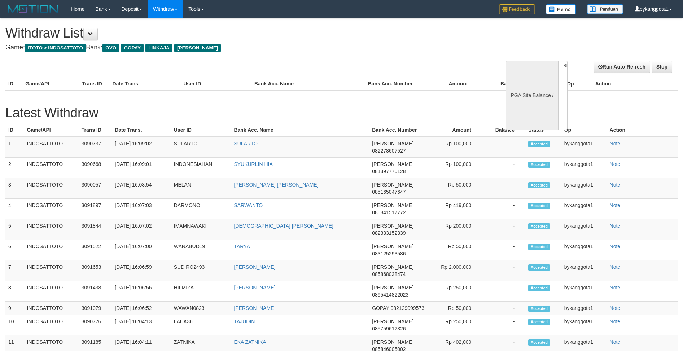
select select
select select "**"
select select
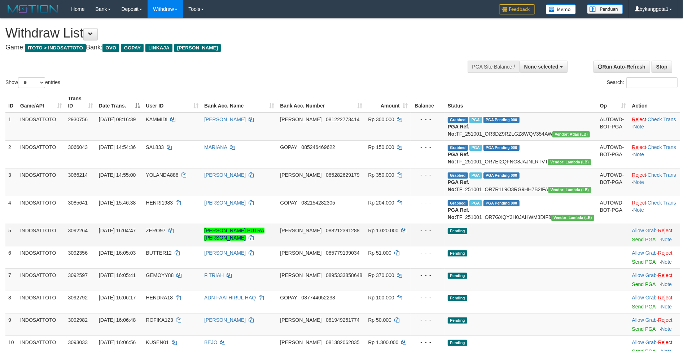
drag, startPoint x: 561, startPoint y: 266, endPoint x: 561, endPoint y: 253, distance: 13.0
click at [561, 246] on td "Pending" at bounding box center [521, 235] width 152 height 22
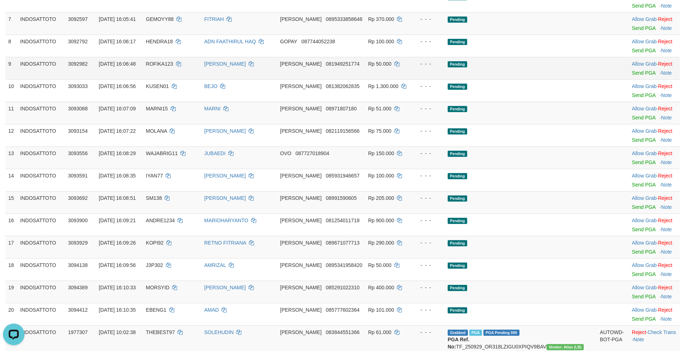
scroll to position [192, 0]
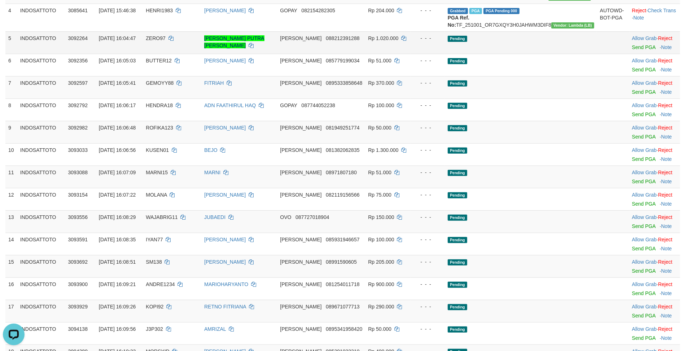
click at [165, 41] on span "ZERO97" at bounding box center [155, 38] width 19 height 6
copy td "ZERO97"
click at [598, 233] on td at bounding box center [614, 221] width 32 height 22
click at [360, 131] on span "081949251774" at bounding box center [343, 128] width 34 height 6
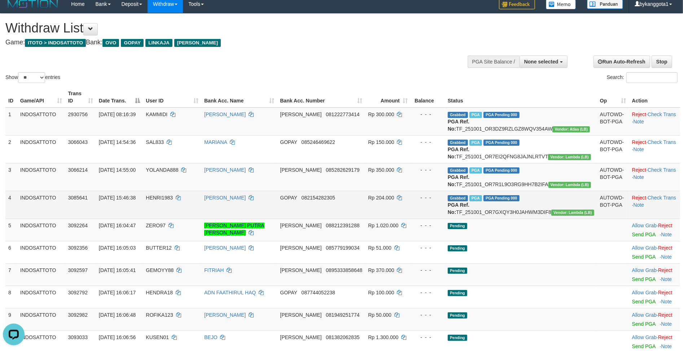
scroll to position [0, 0]
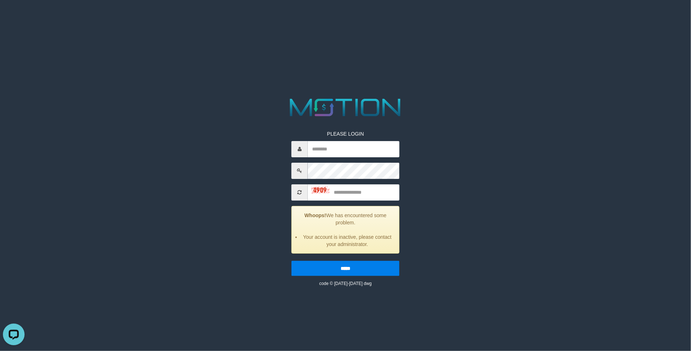
click at [353, 18] on html "PLEASE LOGIN Whoops! We has encountered some problem. Your account is inactive,…" at bounding box center [345, 9] width 691 height 18
click at [595, 18] on html "PLEASE LOGIN Whoops! We has encountered some problem. Your account is inactive,…" at bounding box center [345, 9] width 691 height 18
